Goal: Information Seeking & Learning: Learn about a topic

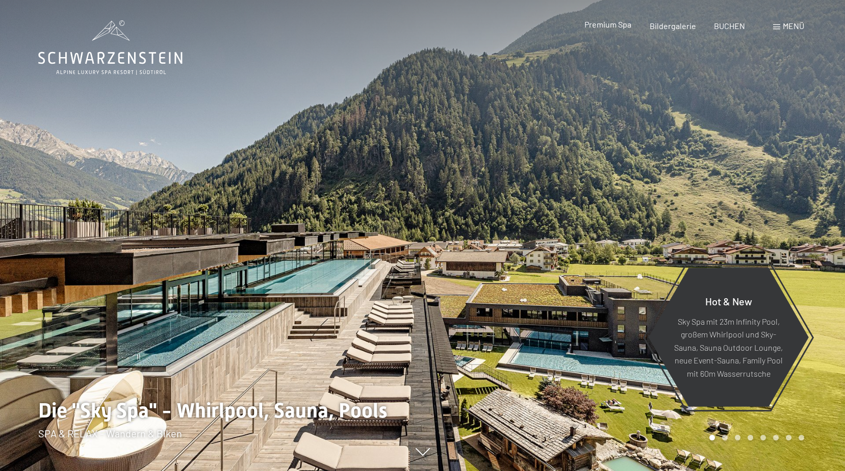
click at [605, 23] on span "Premium Spa" at bounding box center [607, 24] width 47 height 10
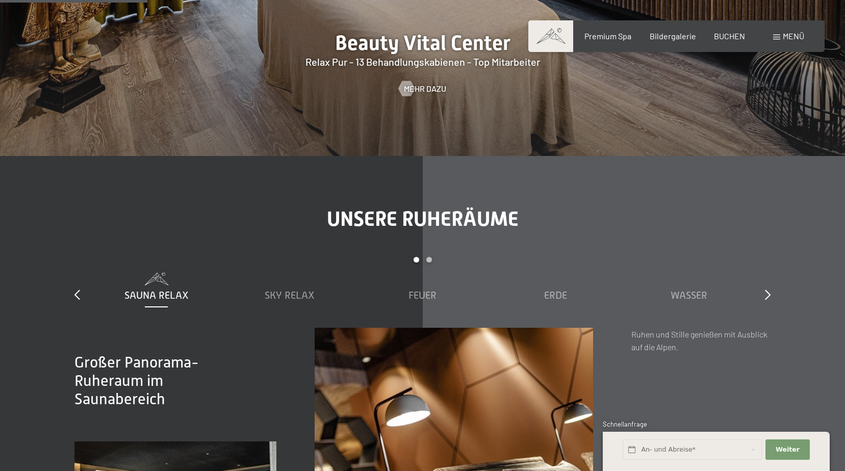
scroll to position [1275, 0]
click at [422, 87] on span "Mehr dazu" at bounding box center [435, 88] width 42 height 11
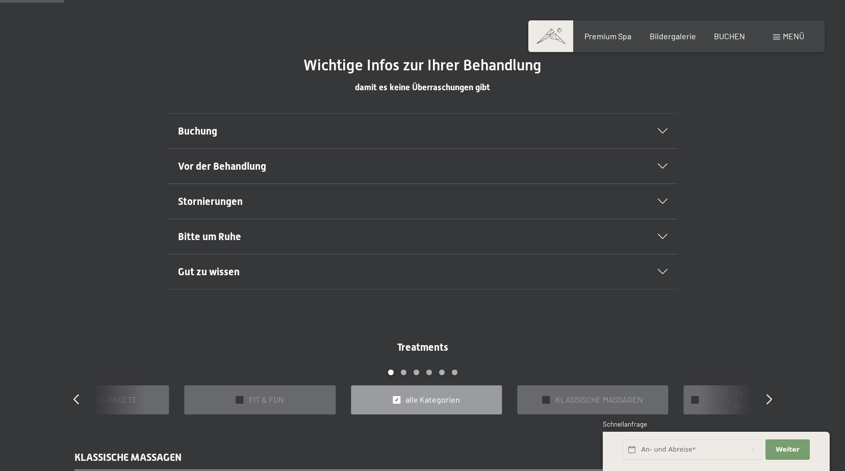
scroll to position [612, 0]
click at [661, 129] on icon at bounding box center [663, 130] width 10 height 5
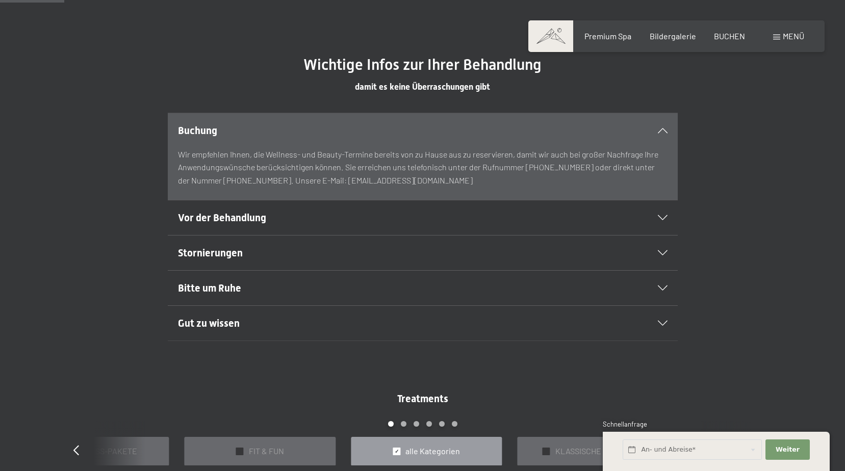
click at [661, 129] on icon at bounding box center [663, 130] width 10 height 5
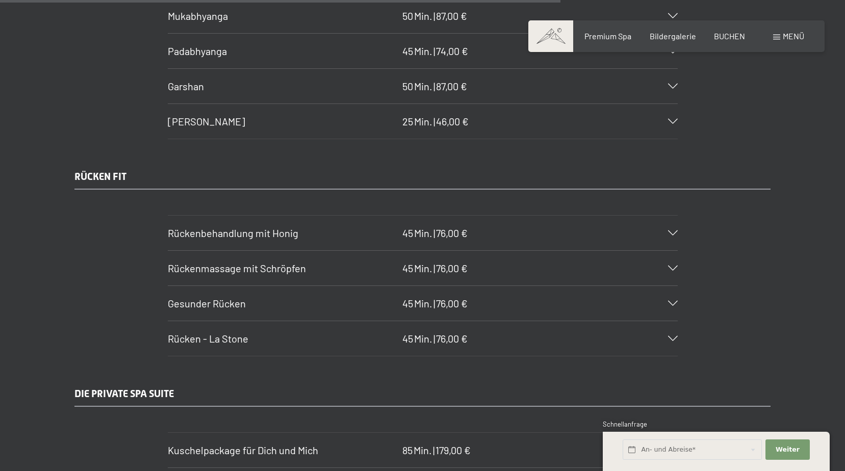
scroll to position [5355, 0]
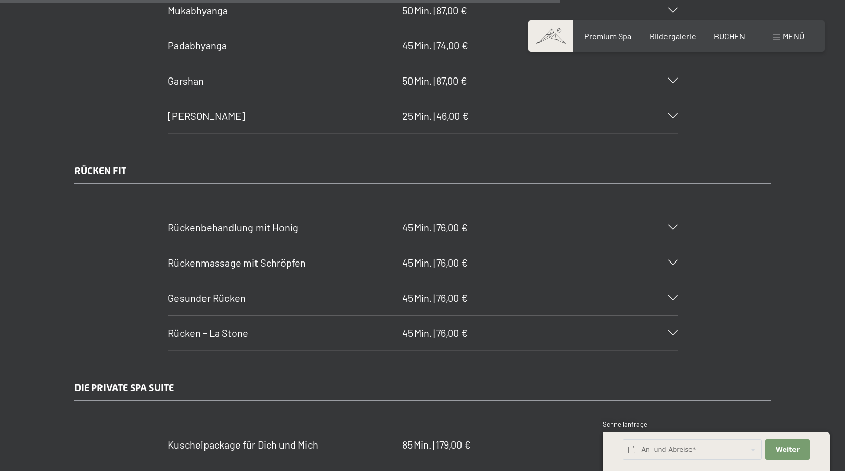
click at [674, 297] on icon at bounding box center [673, 297] width 10 height 5
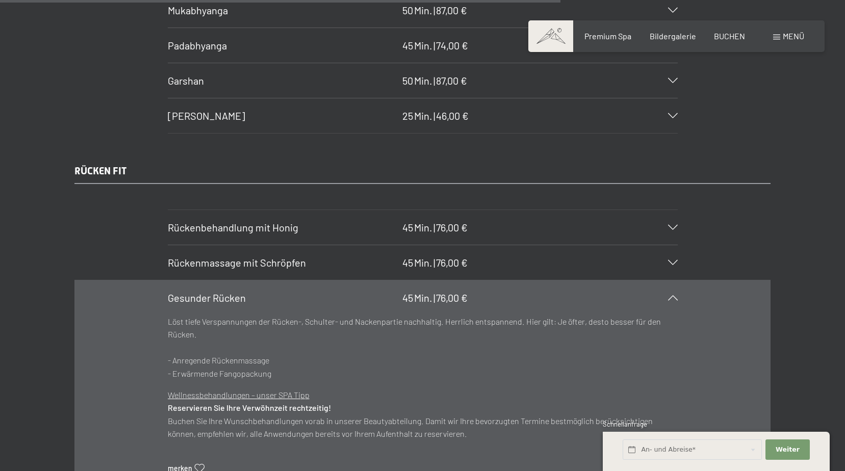
click at [674, 297] on icon at bounding box center [673, 297] width 10 height 5
